Goal: Transaction & Acquisition: Purchase product/service

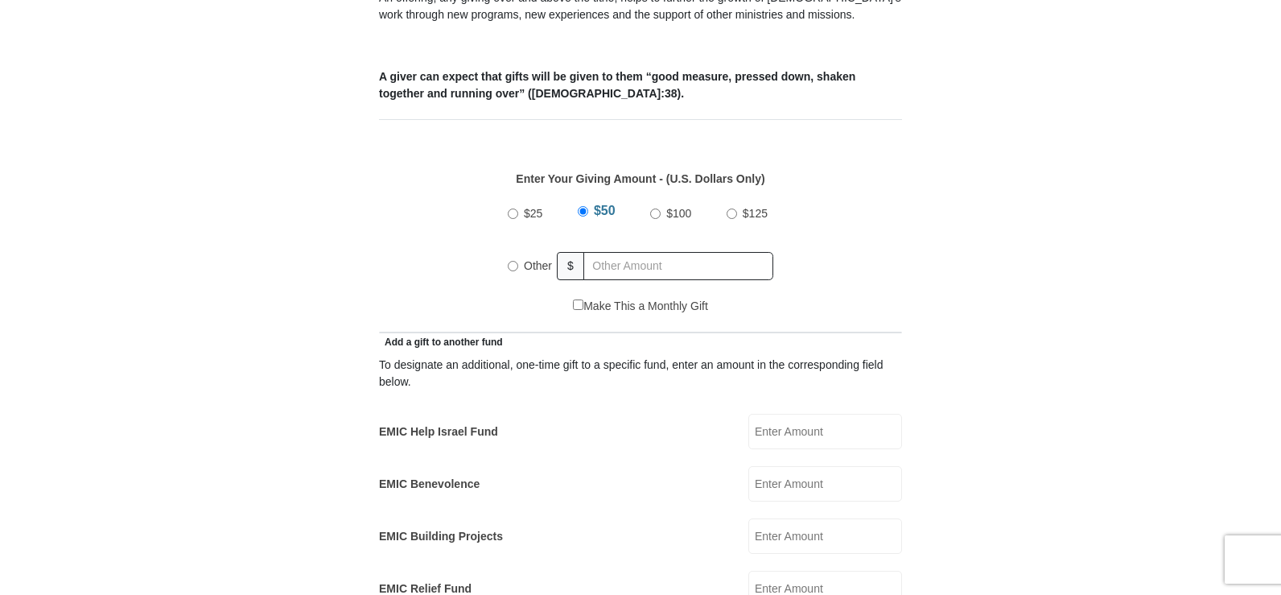
scroll to position [644, 0]
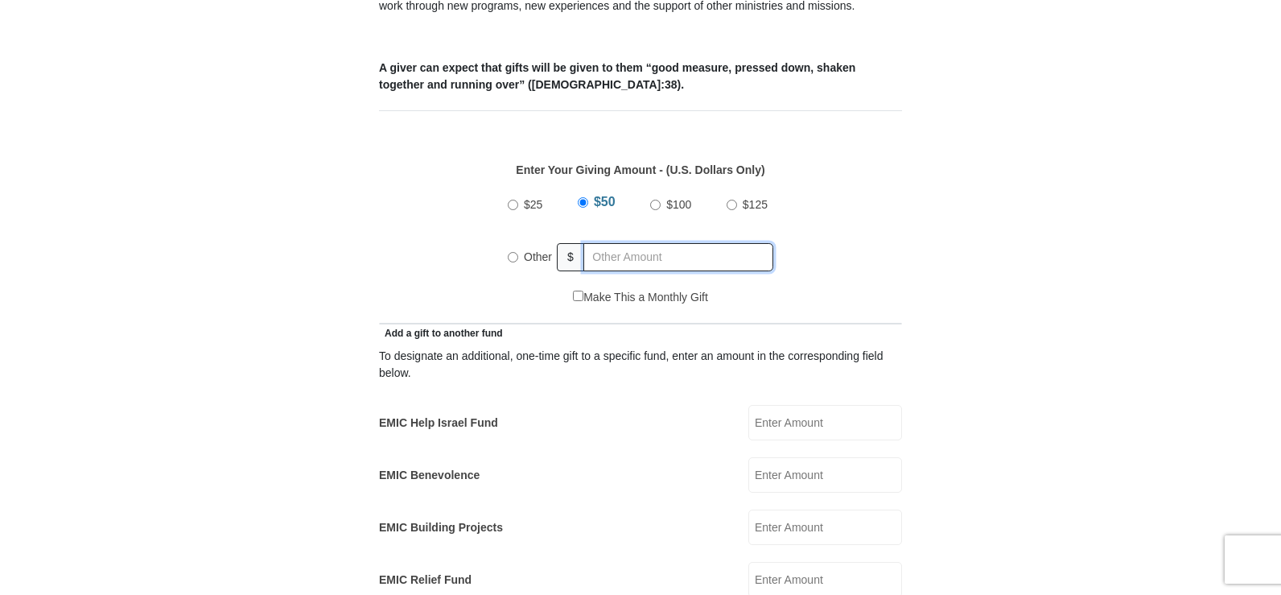
radio input "true"
click at [624, 243] on input "text" at bounding box center [681, 257] width 184 height 28
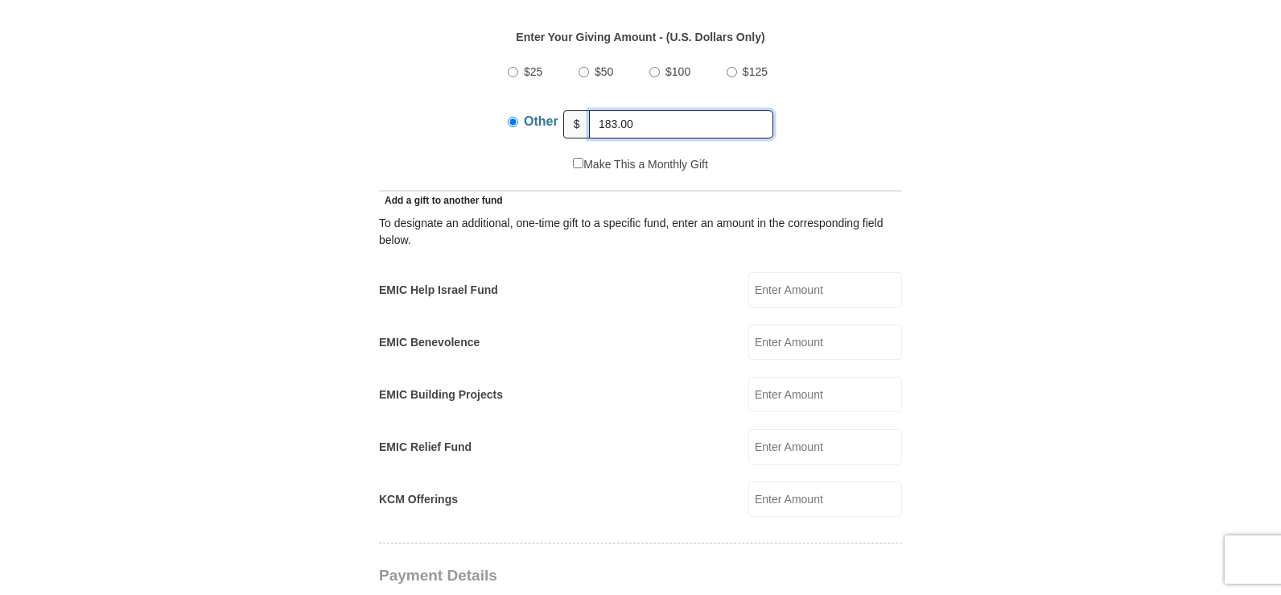
scroll to position [805, 0]
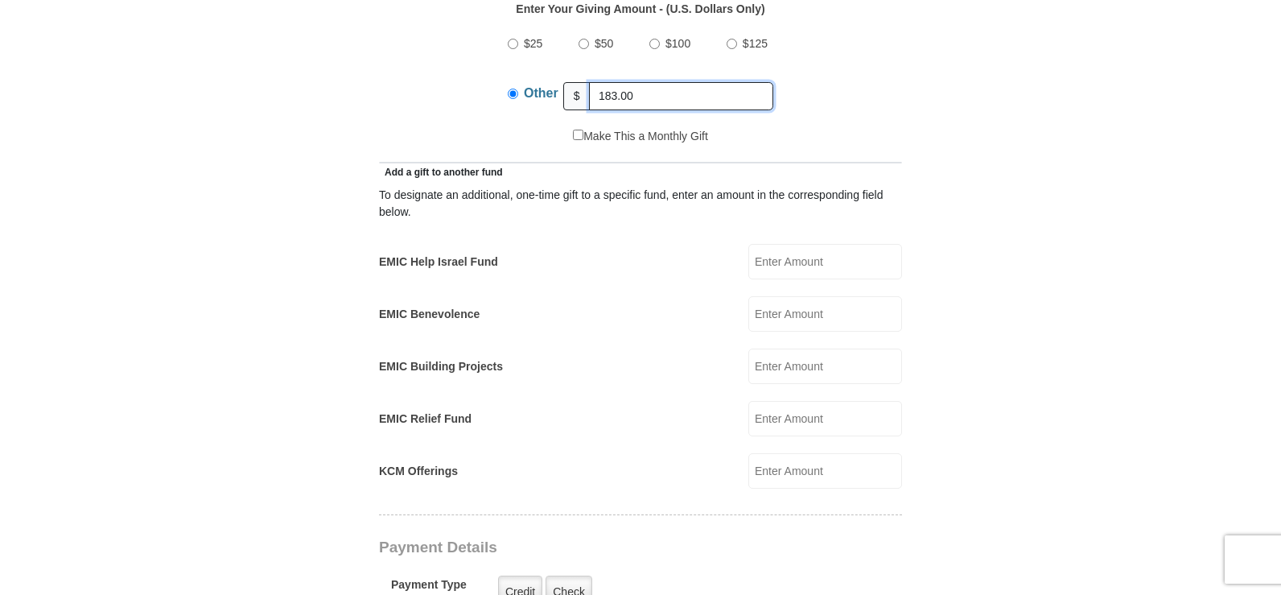
type input "183.00"
click at [795, 245] on input "EMIC Help Israel Fund" at bounding box center [825, 261] width 154 height 35
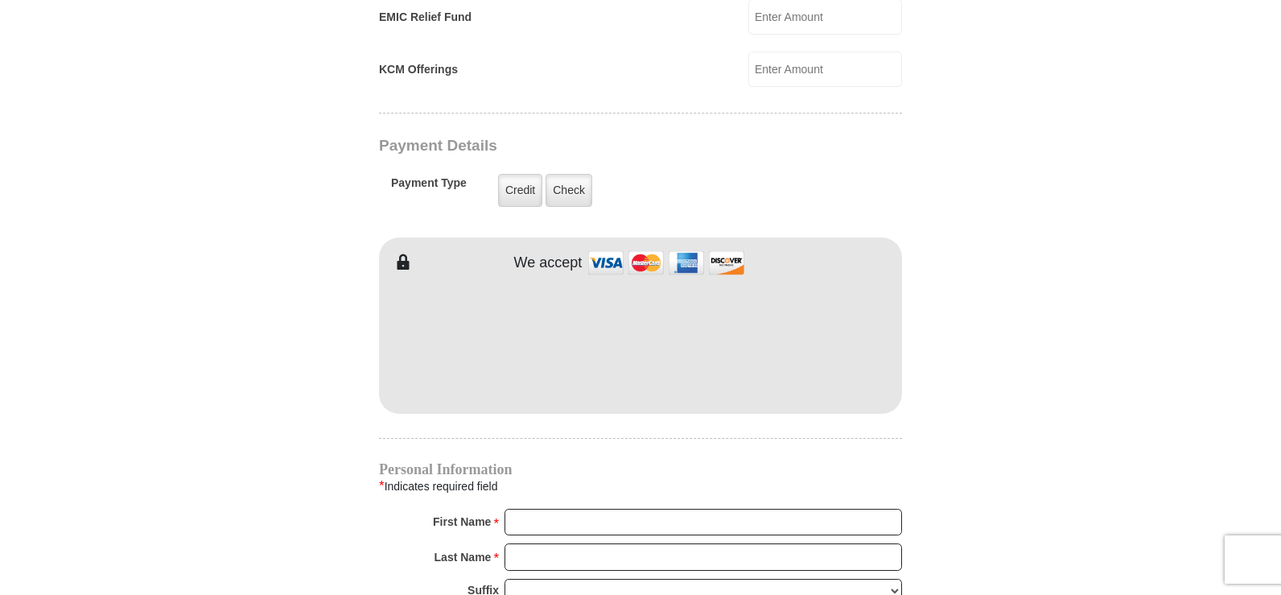
scroll to position [1207, 0]
type input "17.00"
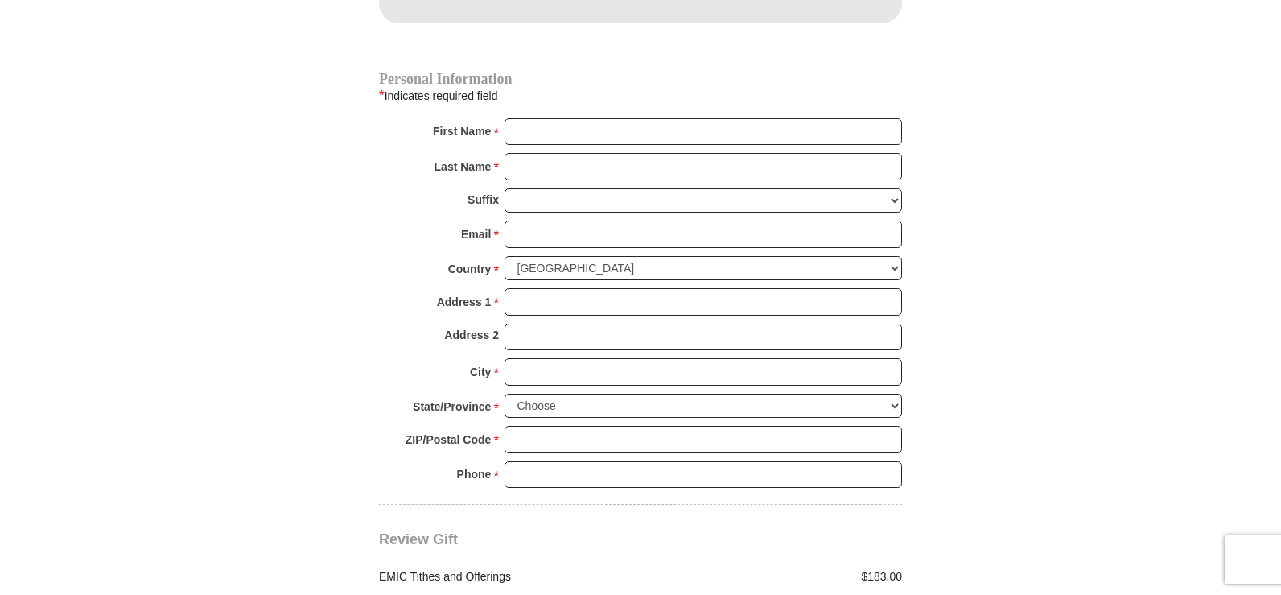
scroll to position [1609, 0]
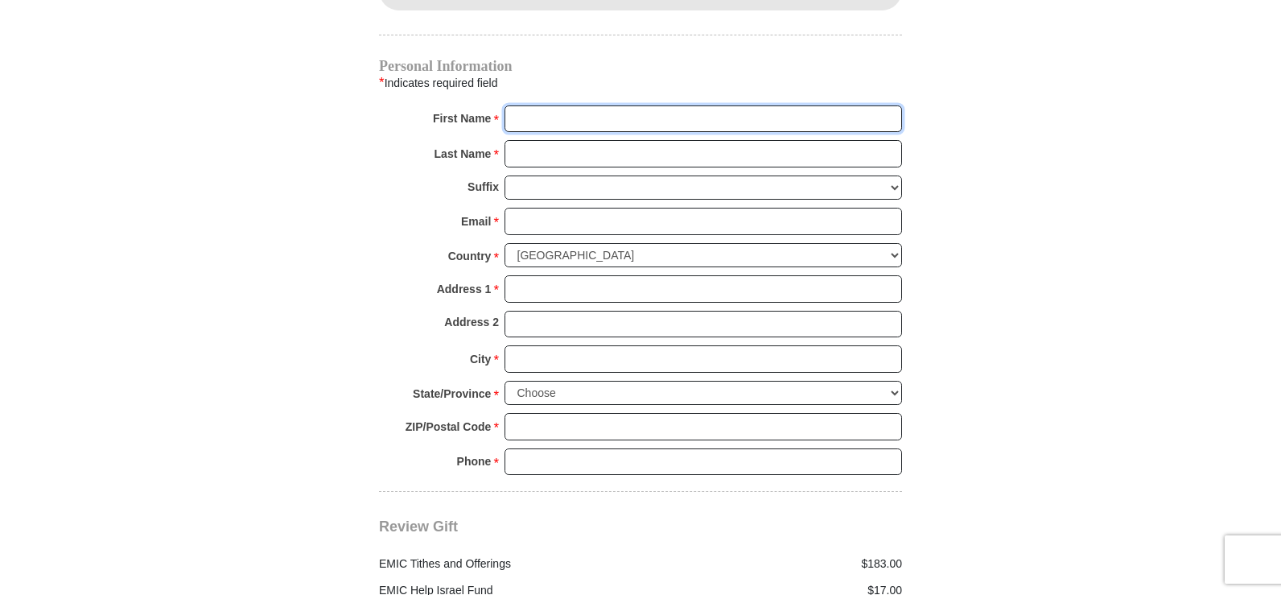
click at [536, 105] on input "First Name *" at bounding box center [702, 118] width 397 height 27
type input "[PERSON_NAME]"
click at [589, 140] on input "Last Name *" at bounding box center [702, 153] width 397 height 27
type input "[PERSON_NAME]"
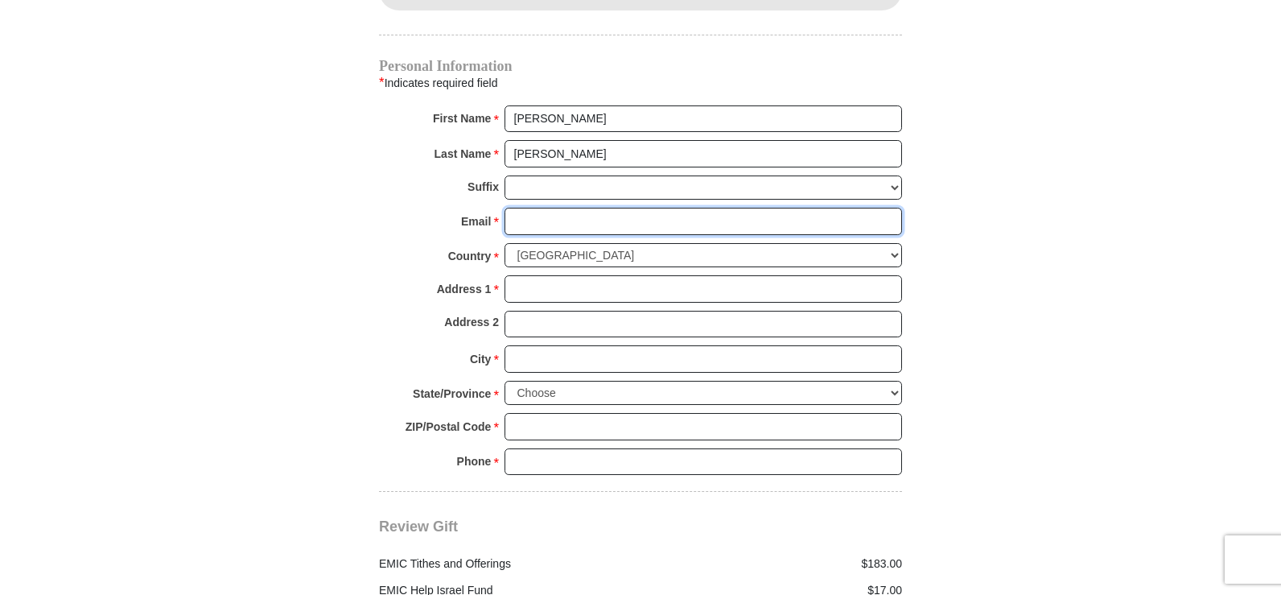
click at [563, 216] on div "Email * Please enter Email The email address you have entered is not valid." at bounding box center [640, 225] width 523 height 35
type input "[PERSON_NAME][EMAIL_ADDRESS][DOMAIN_NAME]"
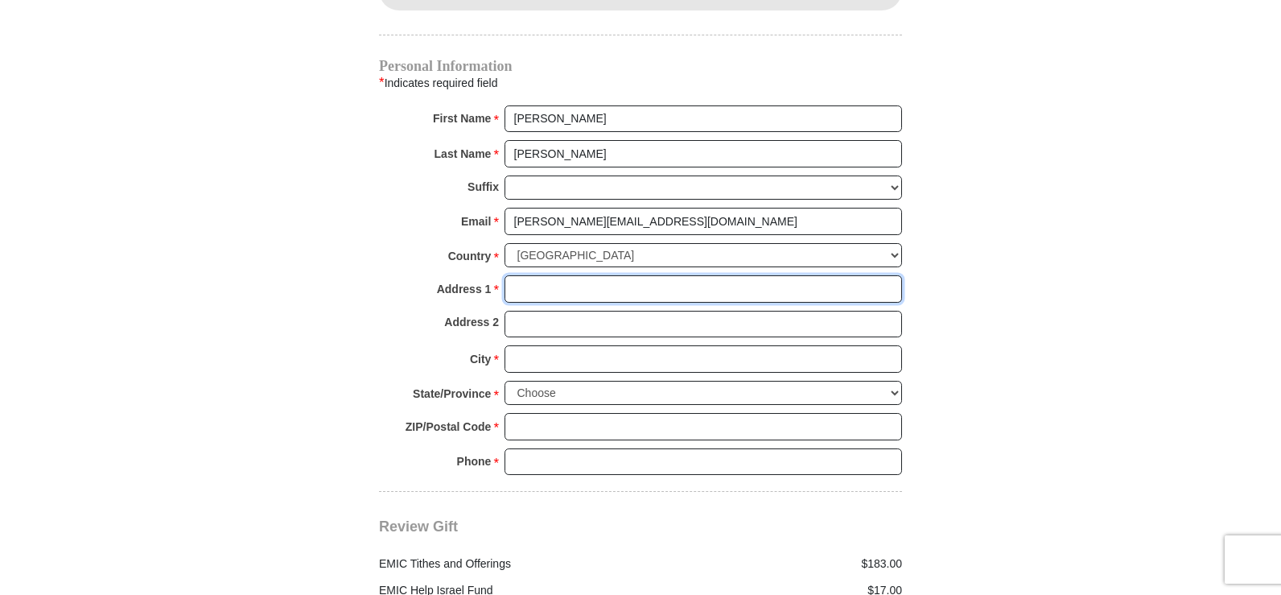
type input "[STREET_ADDRESS][PERSON_NAME]"
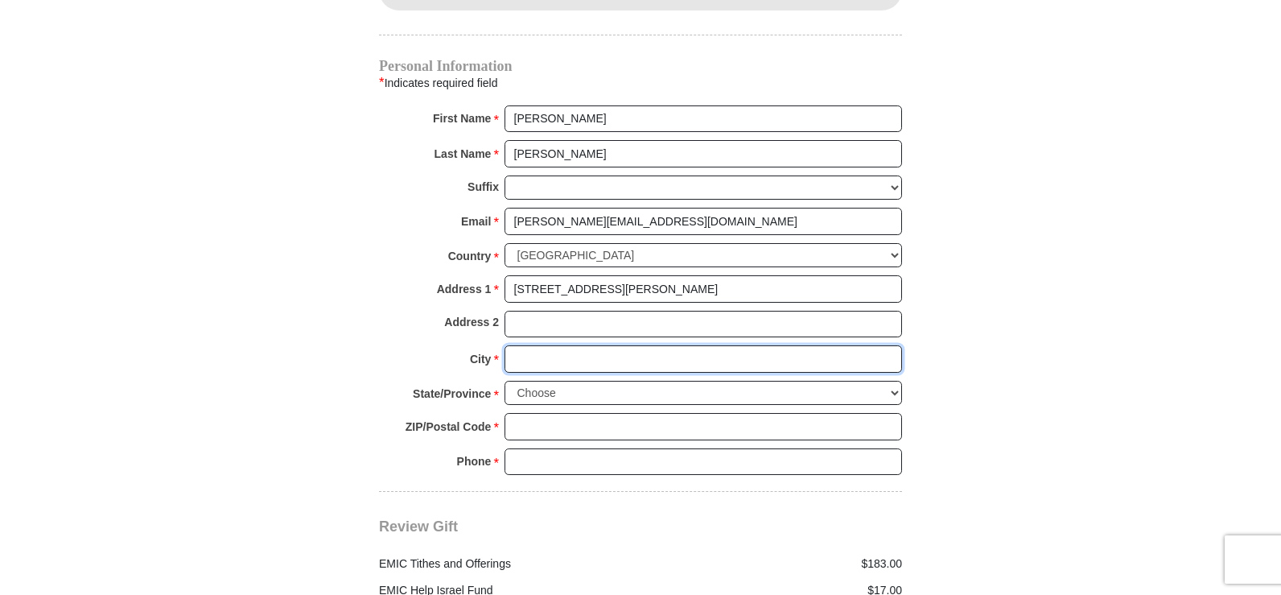
type input "[GEOGRAPHIC_DATA]"
select select "AR"
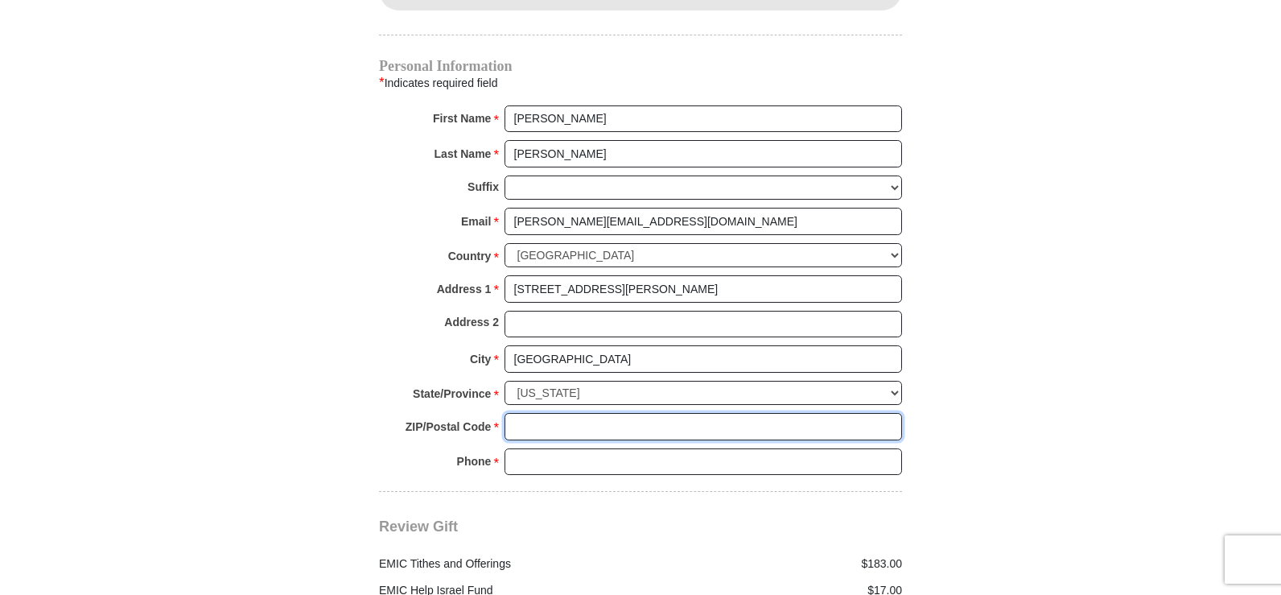
type input "72687"
type input "4792284098"
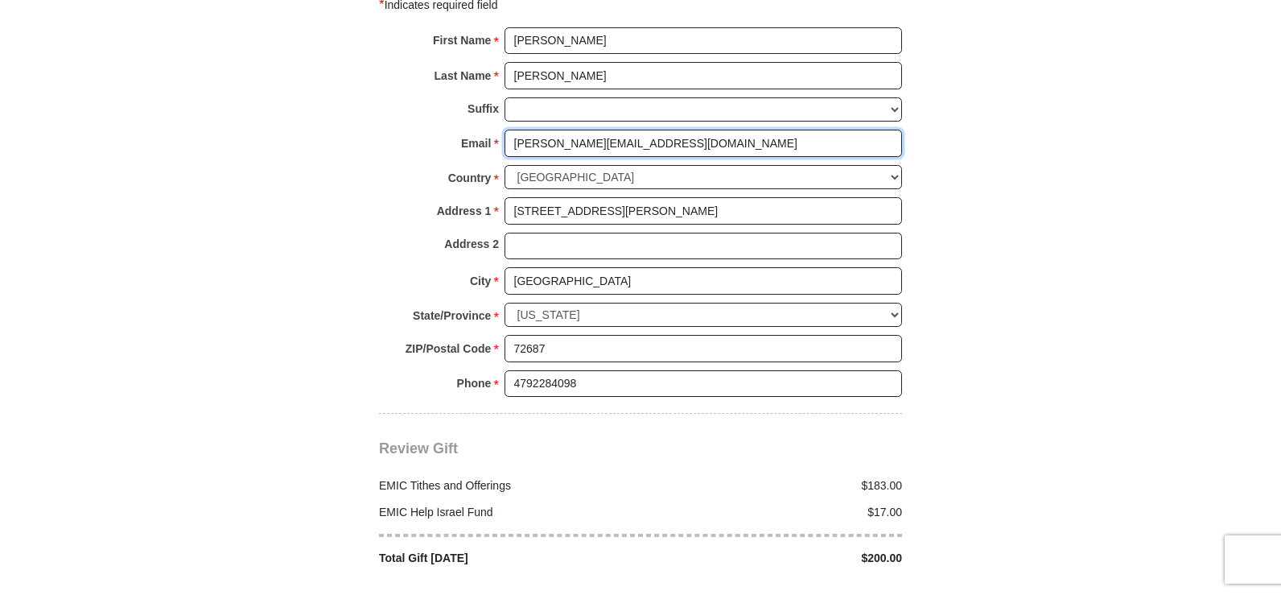
scroll to position [1770, 0]
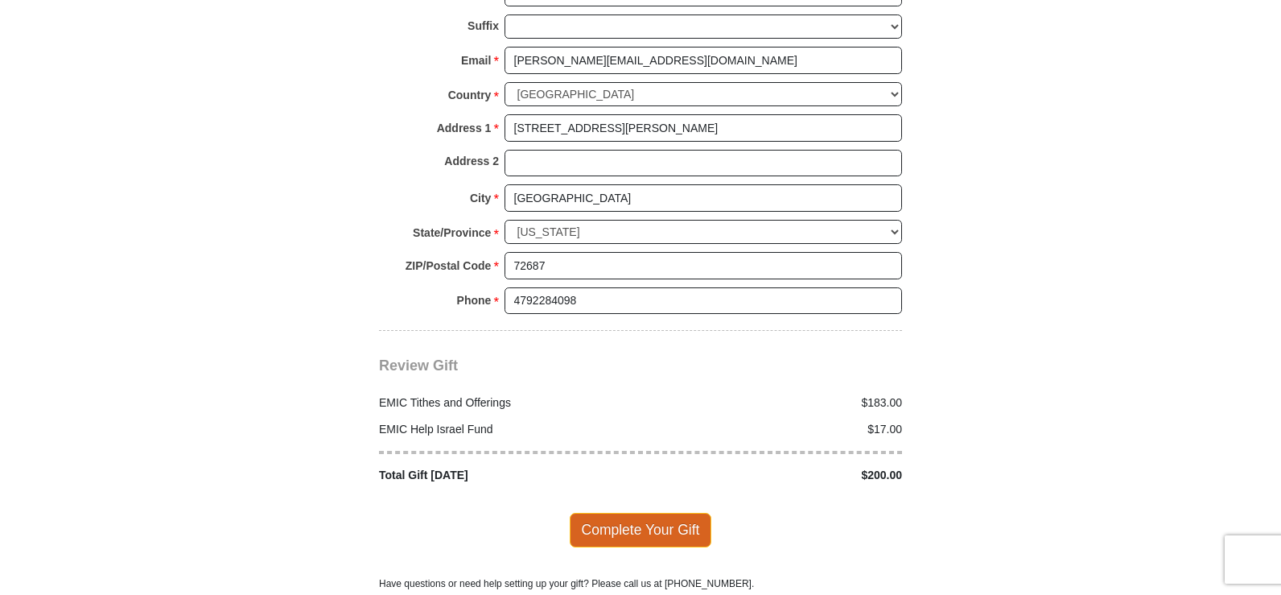
click at [644, 521] on span "Complete Your Gift" at bounding box center [641, 530] width 142 height 34
